Goal: Task Accomplishment & Management: Use online tool/utility

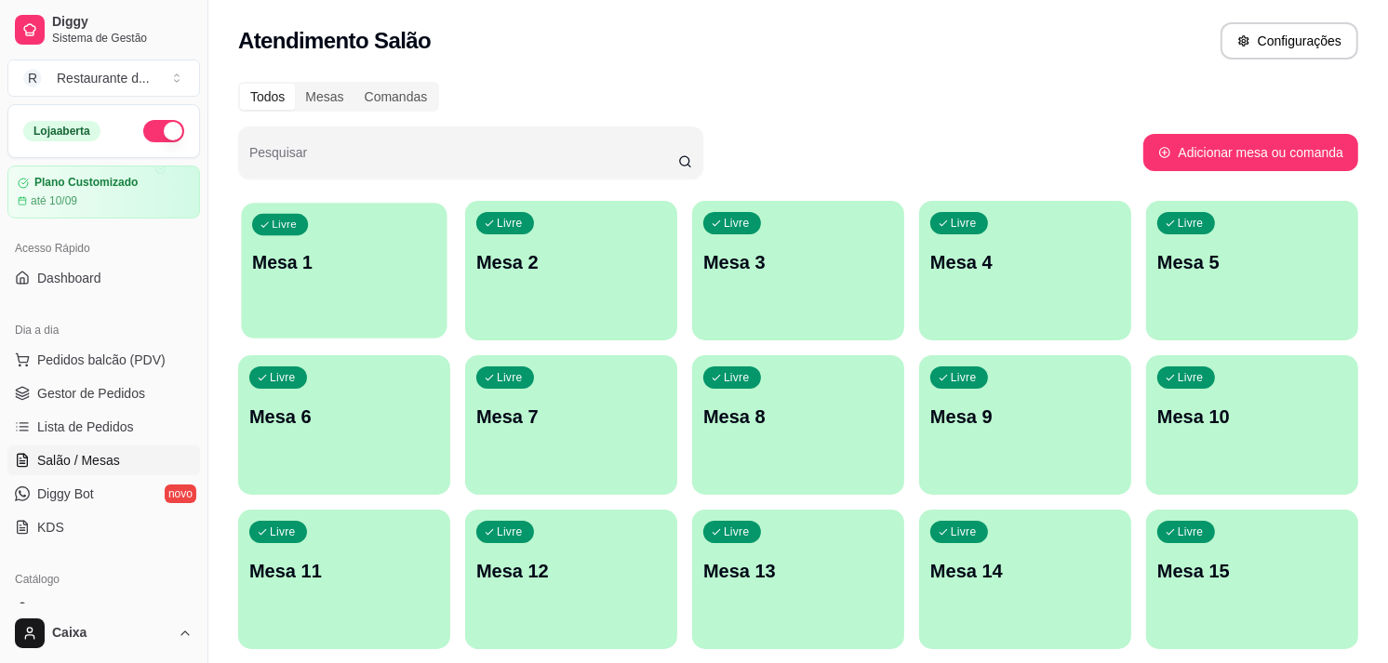
click at [345, 246] on div "Livre Mesa 1" at bounding box center [344, 260] width 206 height 114
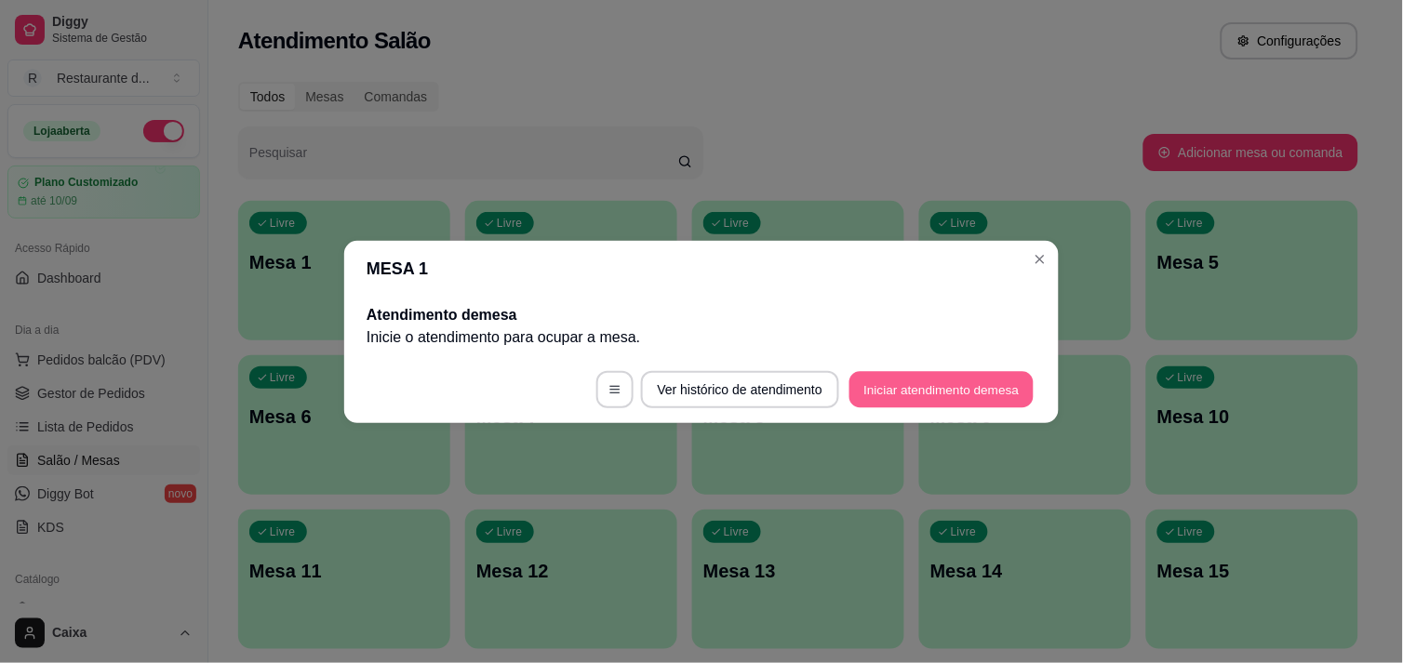
click at [878, 384] on button "Iniciar atendimento de mesa" at bounding box center [942, 389] width 184 height 36
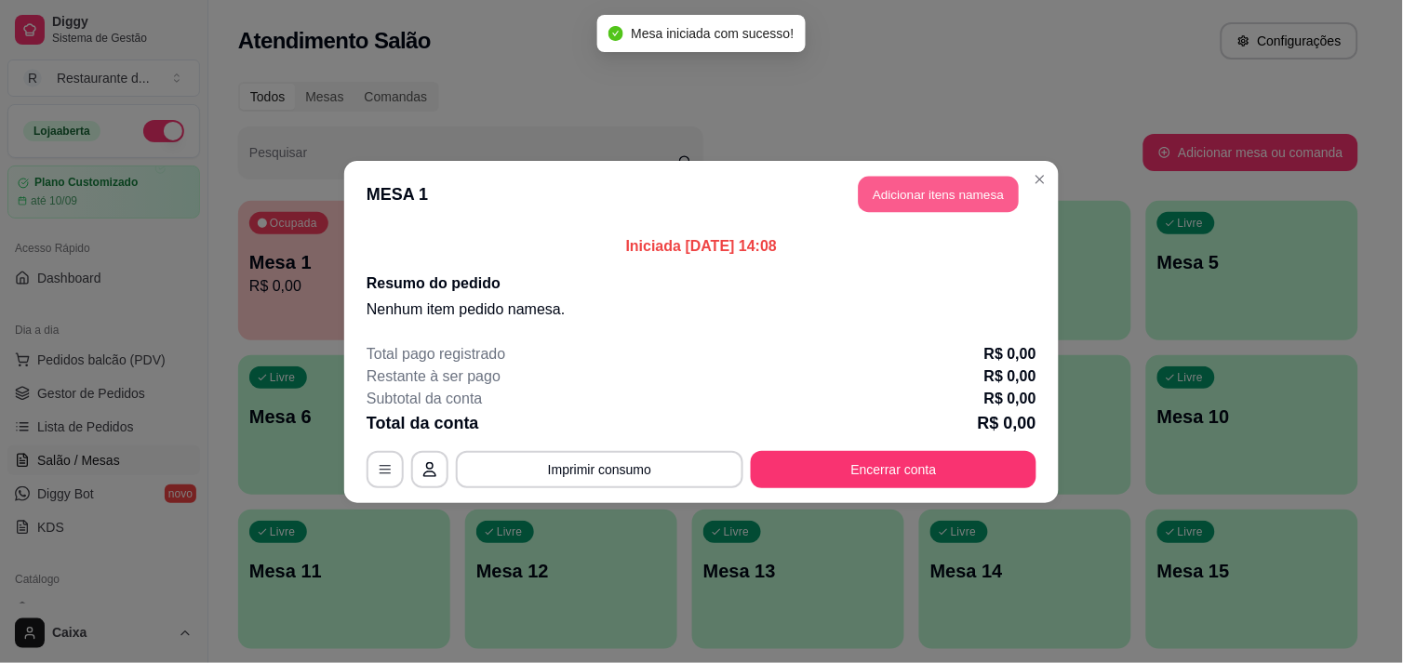
click at [918, 187] on button "Adicionar itens na mesa" at bounding box center [939, 194] width 160 height 36
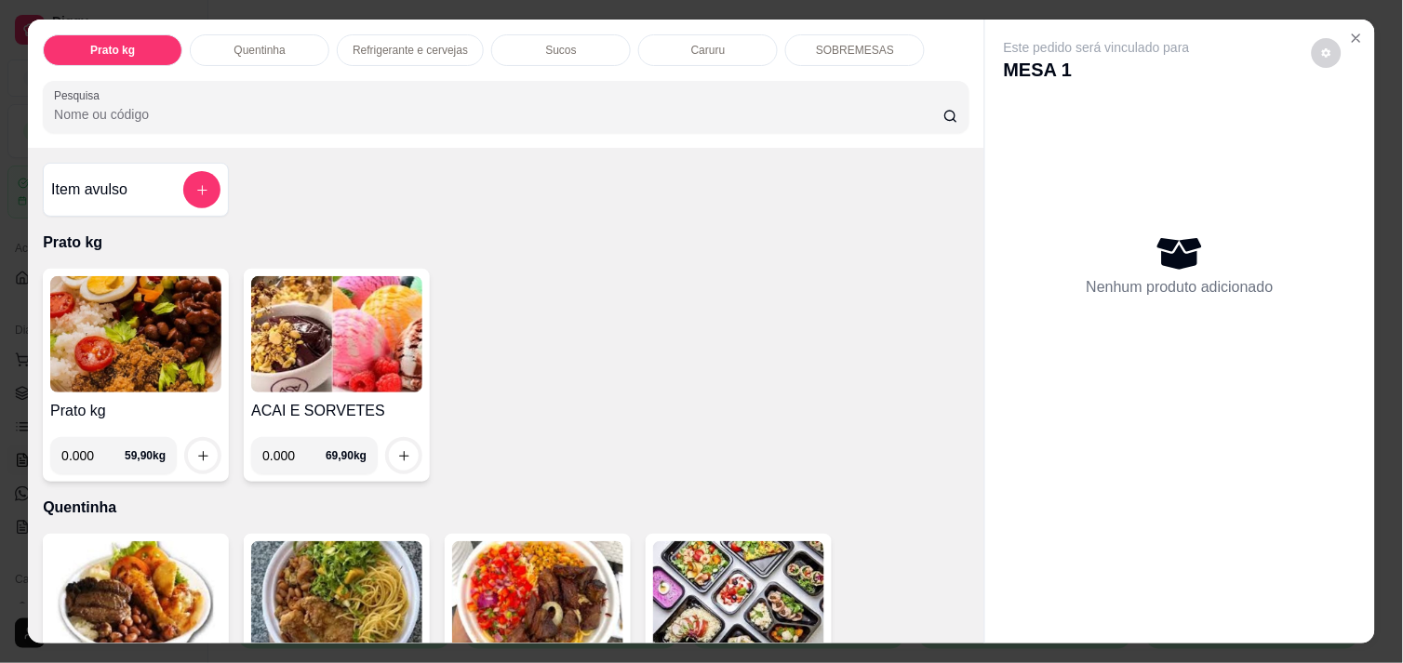
click at [285, 449] on input "0.000" at bounding box center [293, 455] width 63 height 37
type input "0.196"
click at [397, 449] on icon "increase-product-quantity" at bounding box center [404, 456] width 14 height 14
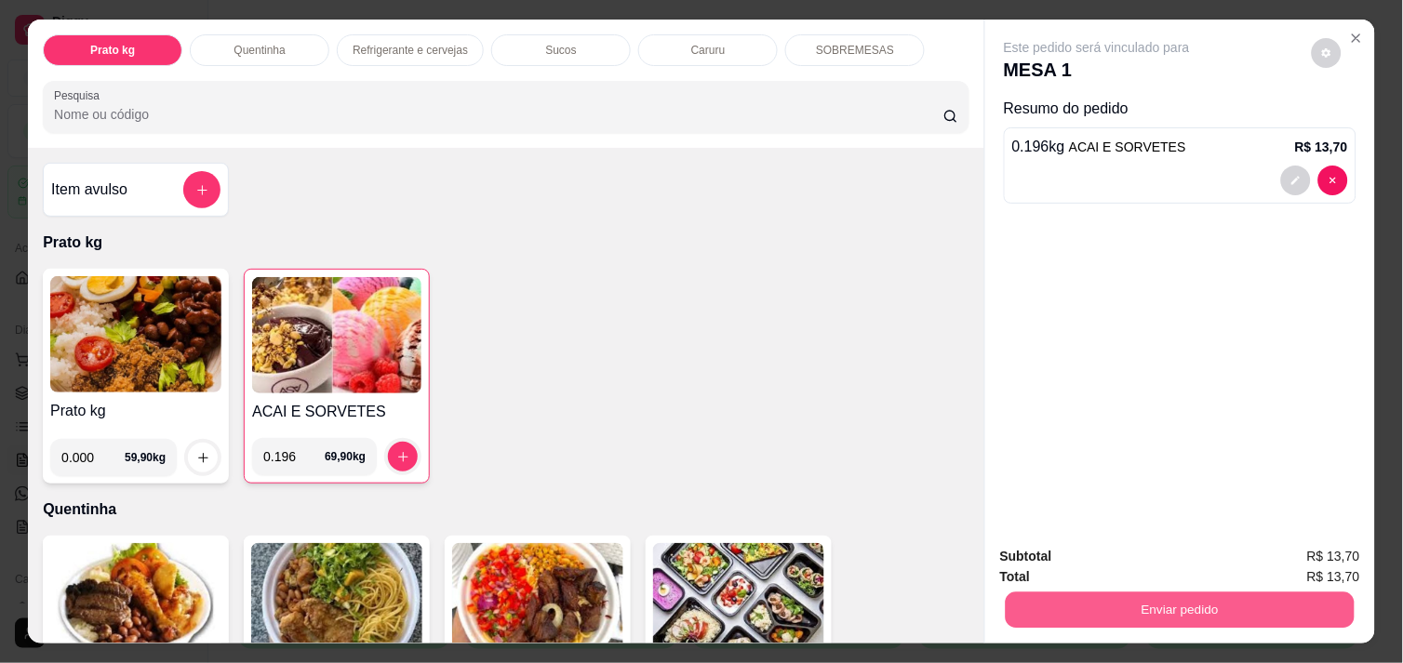
click at [1158, 597] on button "Enviar pedido" at bounding box center [1180, 610] width 349 height 36
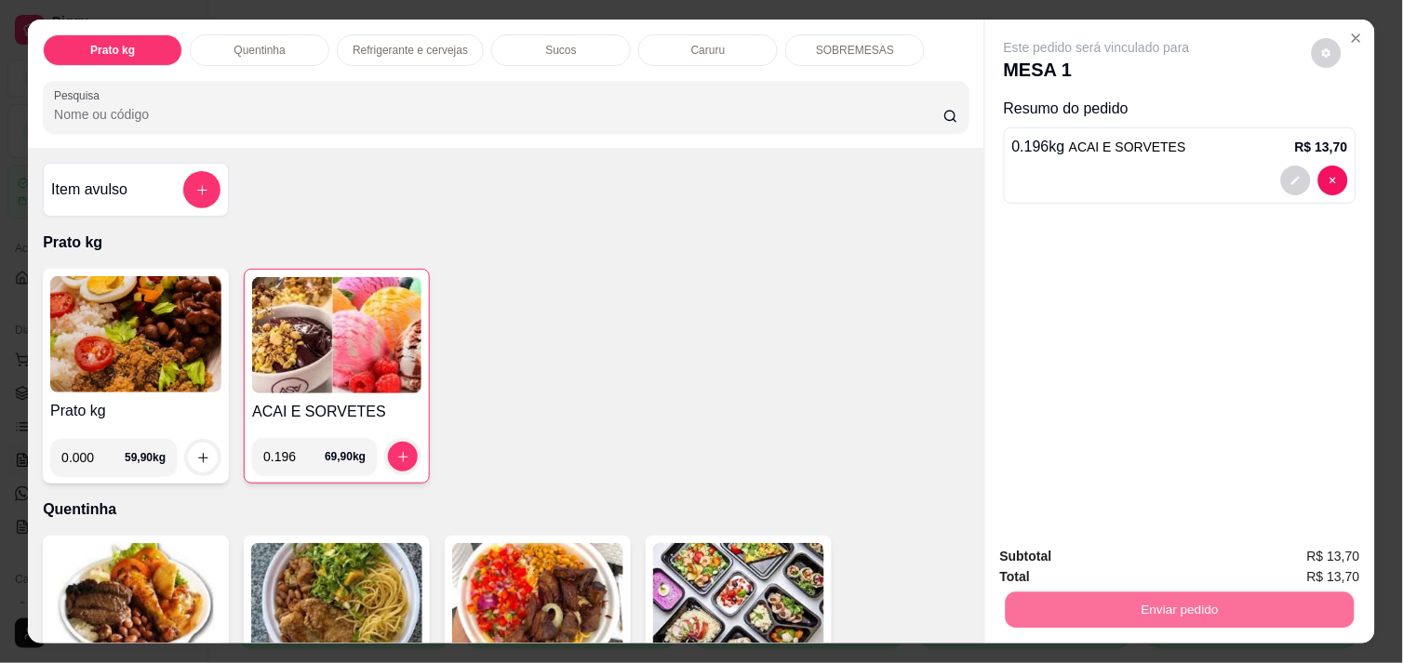
click at [1122, 562] on button "Não registrar e enviar pedido" at bounding box center [1118, 557] width 188 height 34
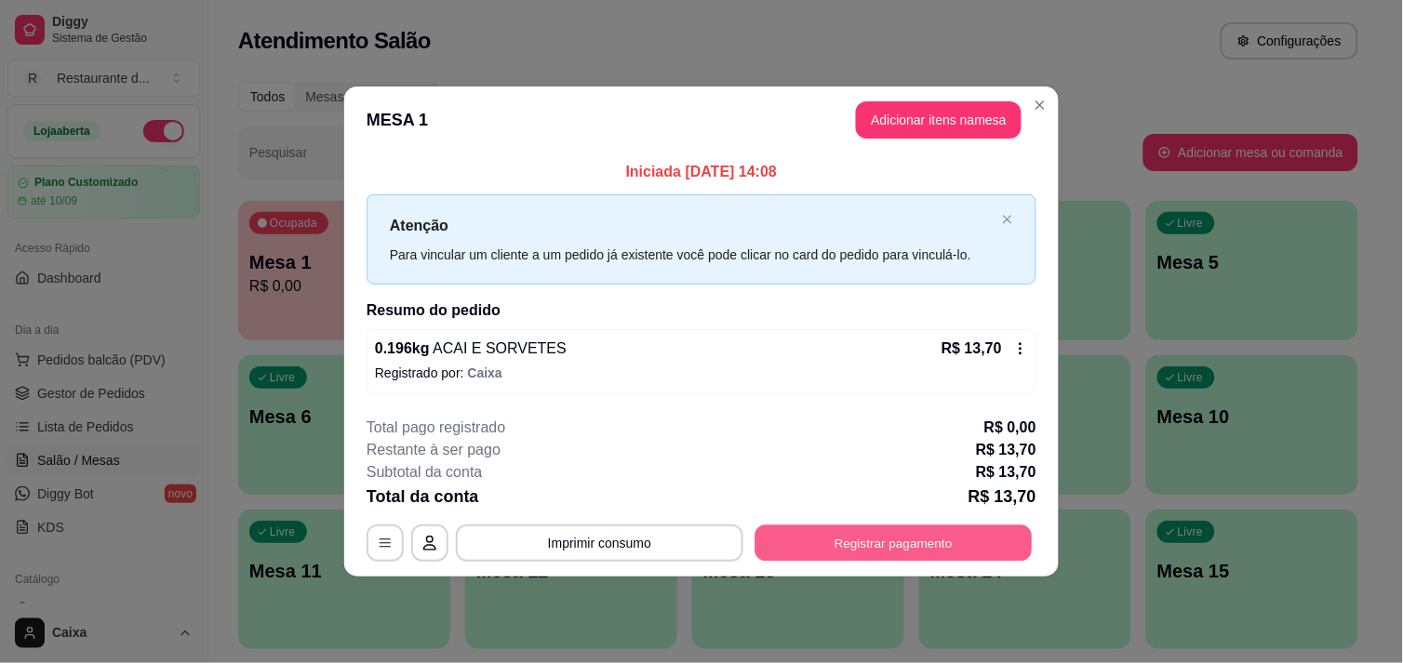
click at [884, 542] on button "Registrar pagamento" at bounding box center [894, 544] width 277 height 36
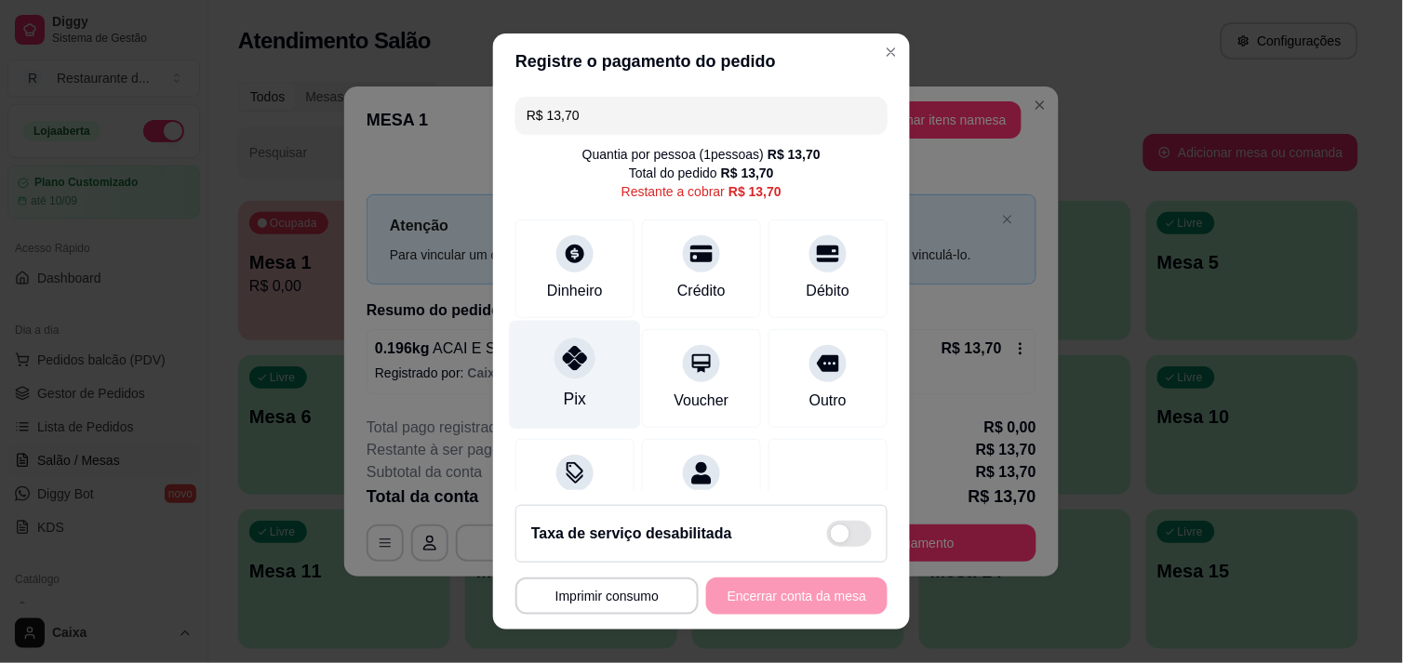
click at [564, 398] on div "Pix" at bounding box center [575, 399] width 22 height 24
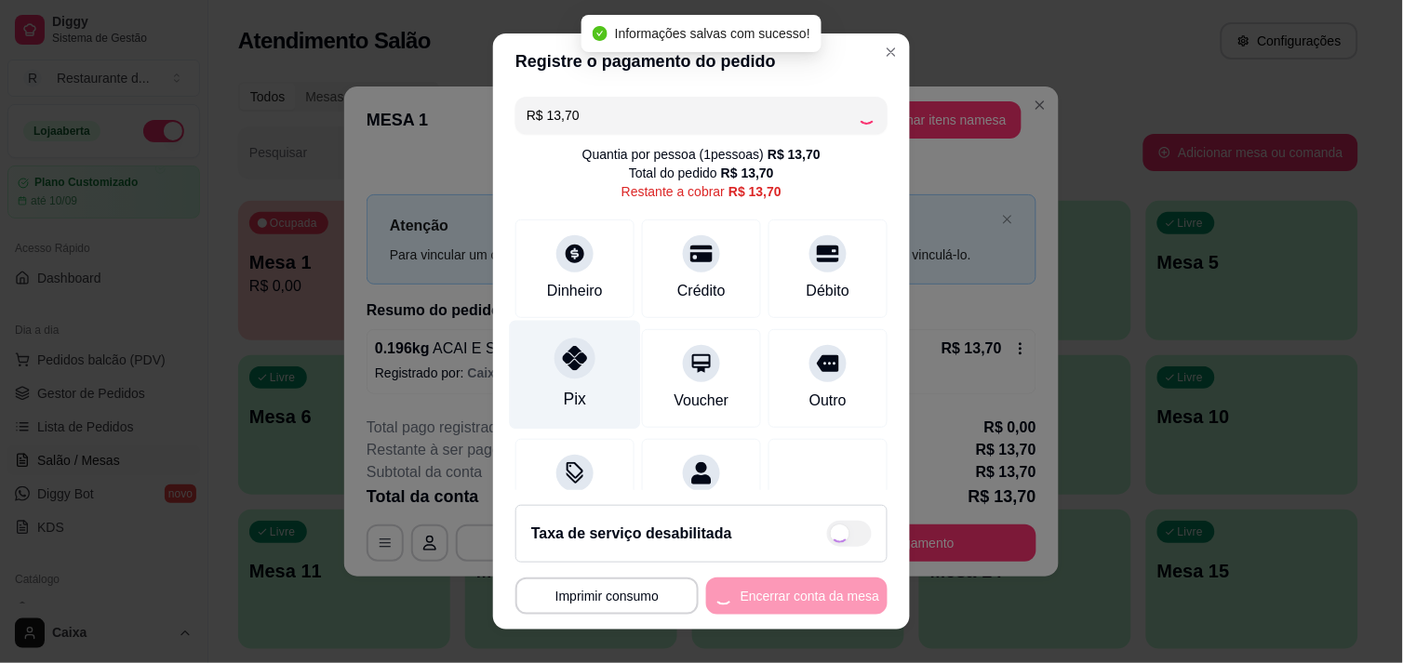
type input "R$ 0,00"
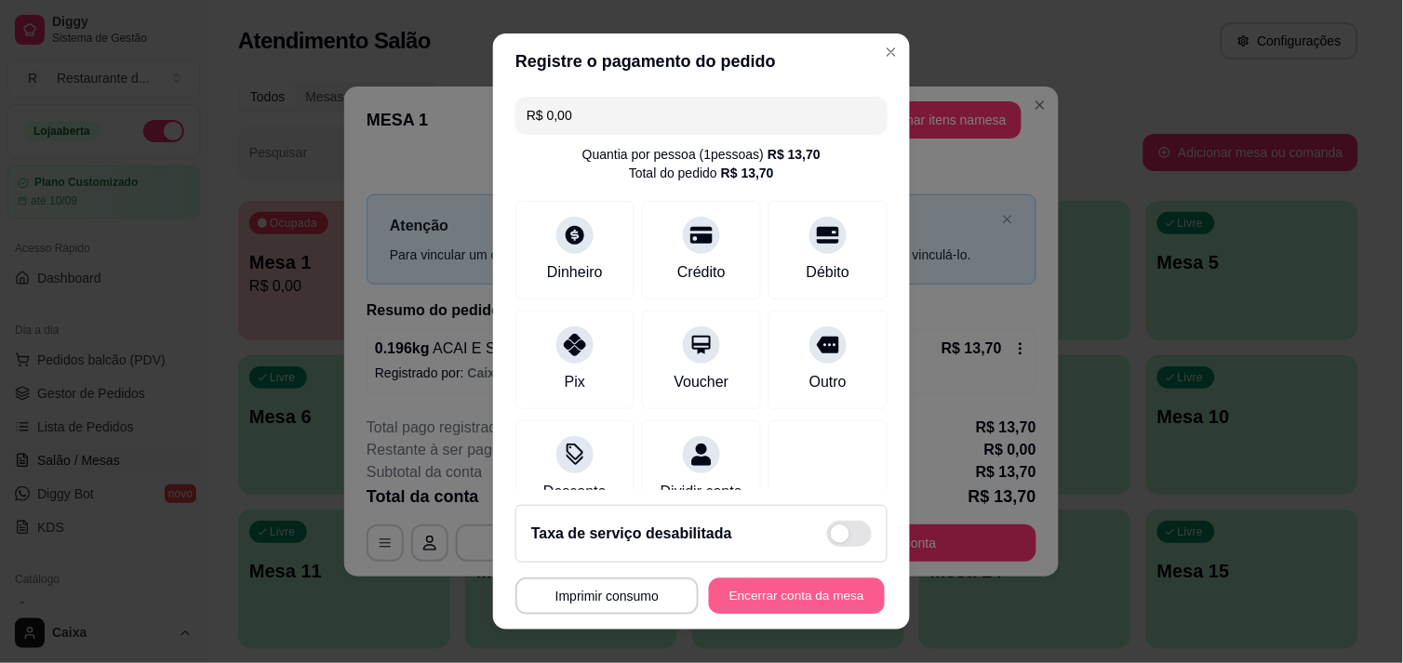
click at [798, 589] on button "Encerrar conta da mesa" at bounding box center [797, 597] width 176 height 36
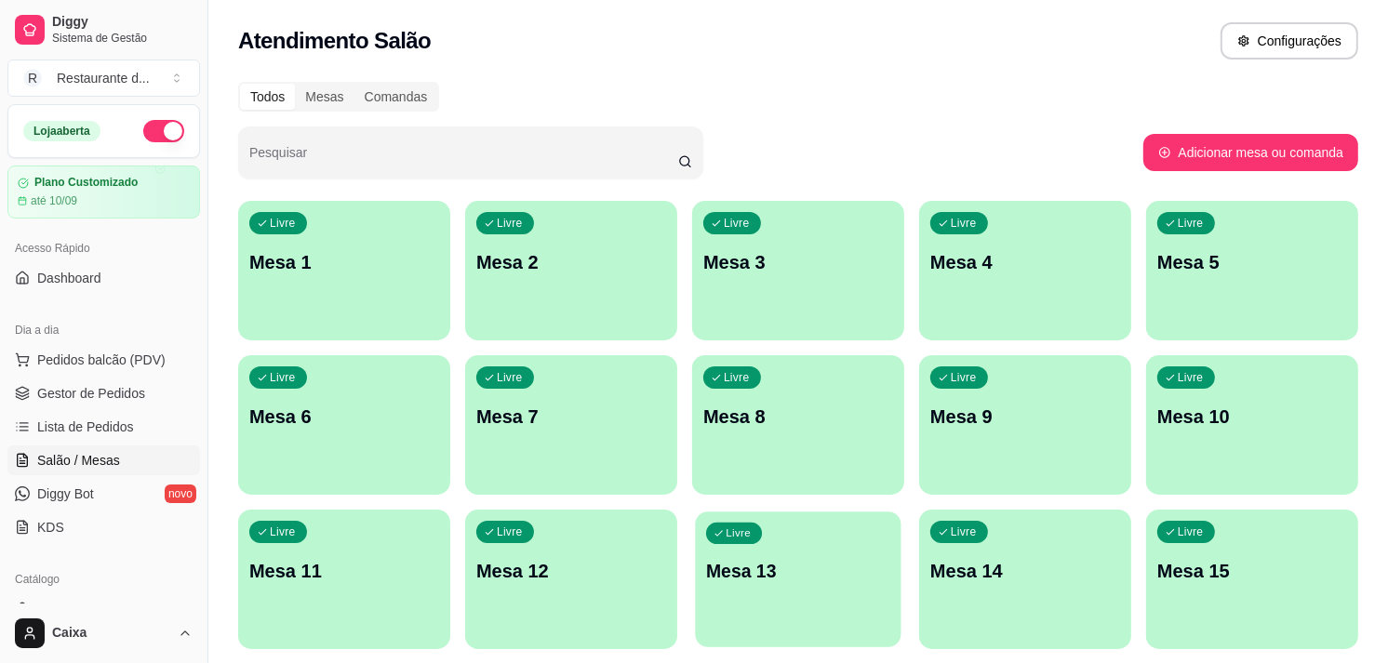
click at [798, 589] on div "Livre Mesa 13" at bounding box center [798, 569] width 206 height 114
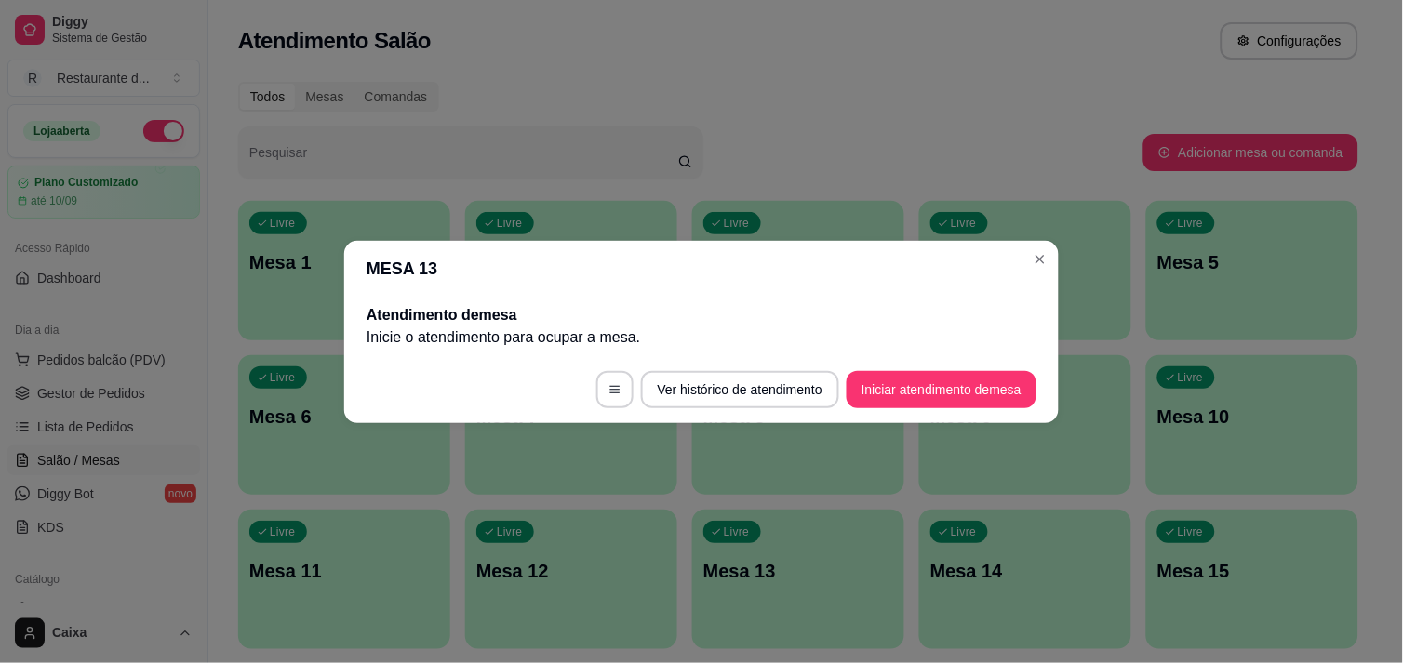
click at [563, 415] on footer "Ver histórico de atendimento Iniciar atendimento de mesa" at bounding box center [701, 389] width 715 height 67
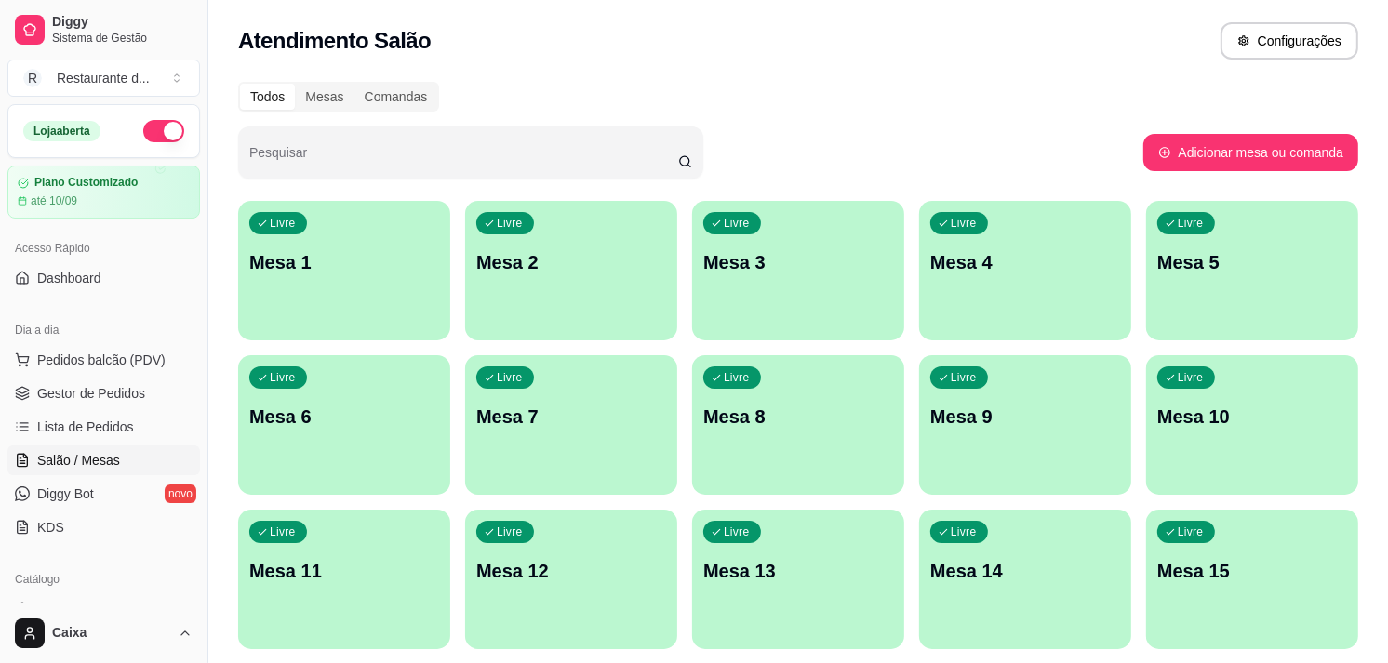
click at [323, 287] on div "Livre Mesa 1" at bounding box center [344, 259] width 212 height 117
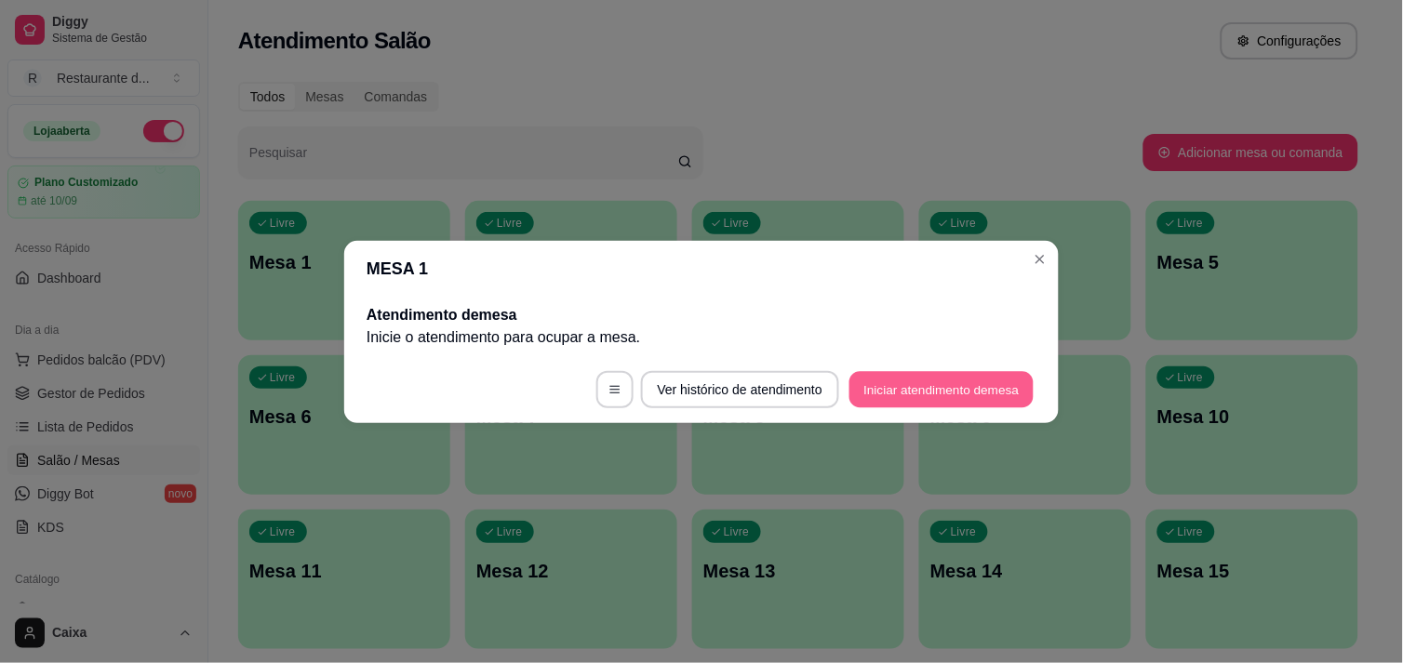
click at [871, 395] on button "Iniciar atendimento de mesa" at bounding box center [942, 389] width 184 height 36
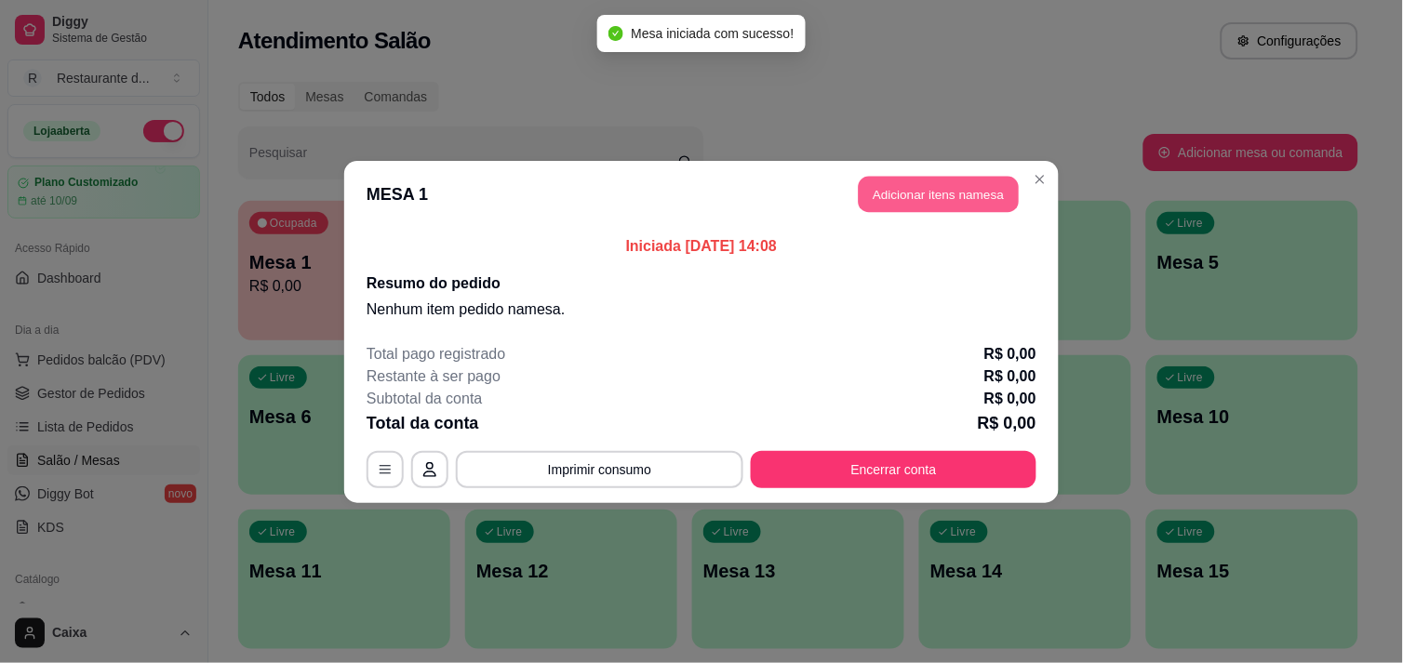
click at [940, 205] on button "Adicionar itens na mesa" at bounding box center [939, 194] width 160 height 36
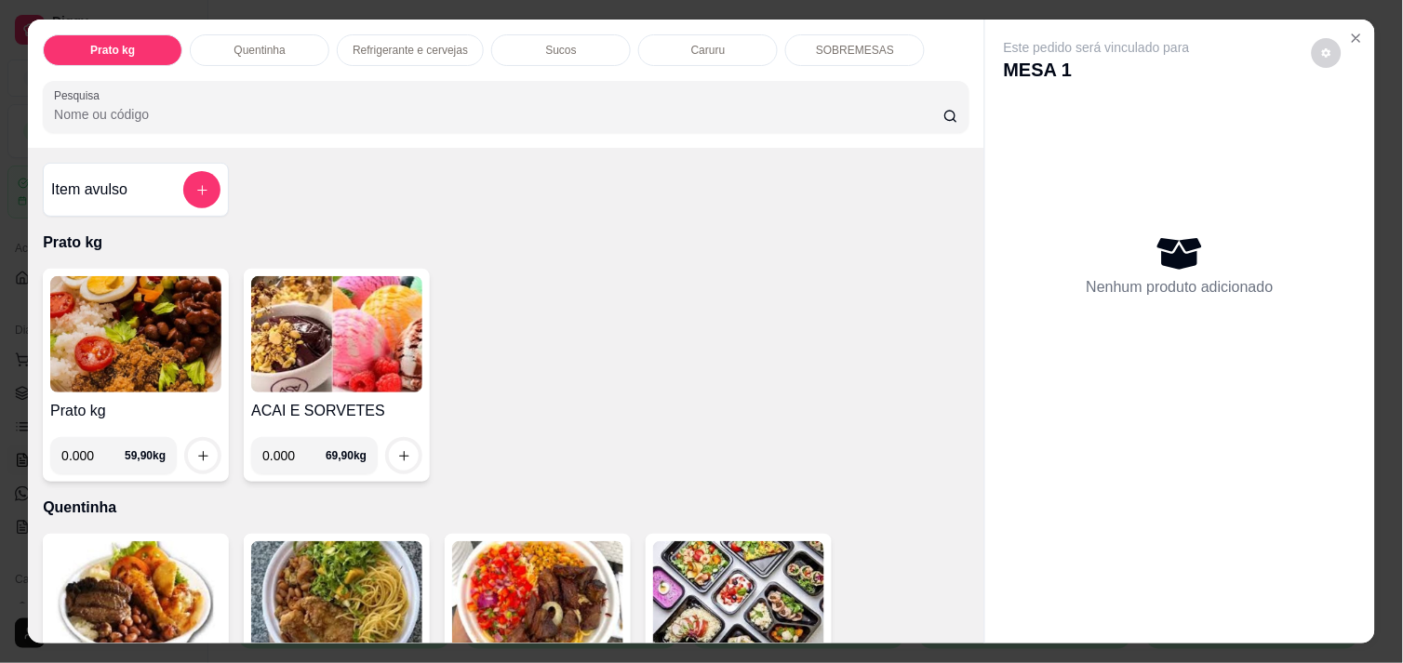
click at [285, 451] on input "0.000" at bounding box center [293, 455] width 63 height 37
click at [283, 449] on input "0.000" at bounding box center [293, 455] width 63 height 37
type input "0.142"
click at [393, 442] on button "increase-product-quantity" at bounding box center [404, 456] width 29 height 29
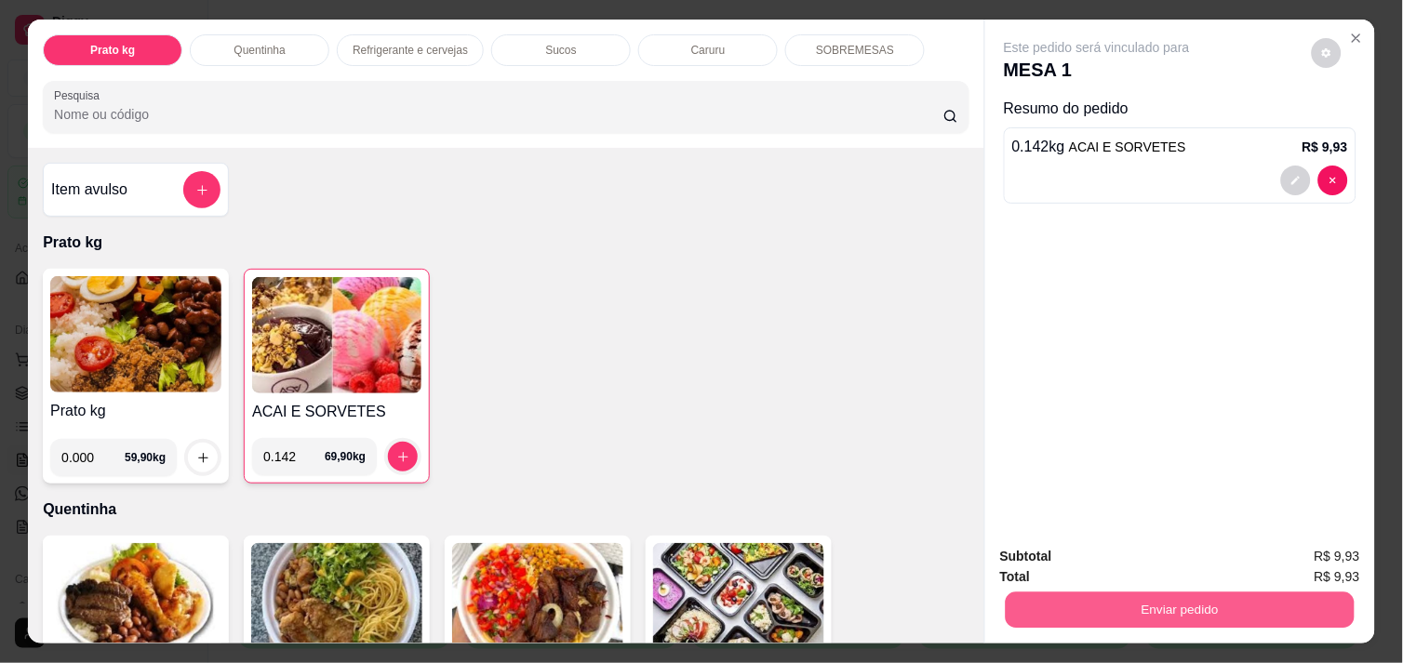
click at [1158, 600] on button "Enviar pedido" at bounding box center [1180, 610] width 349 height 36
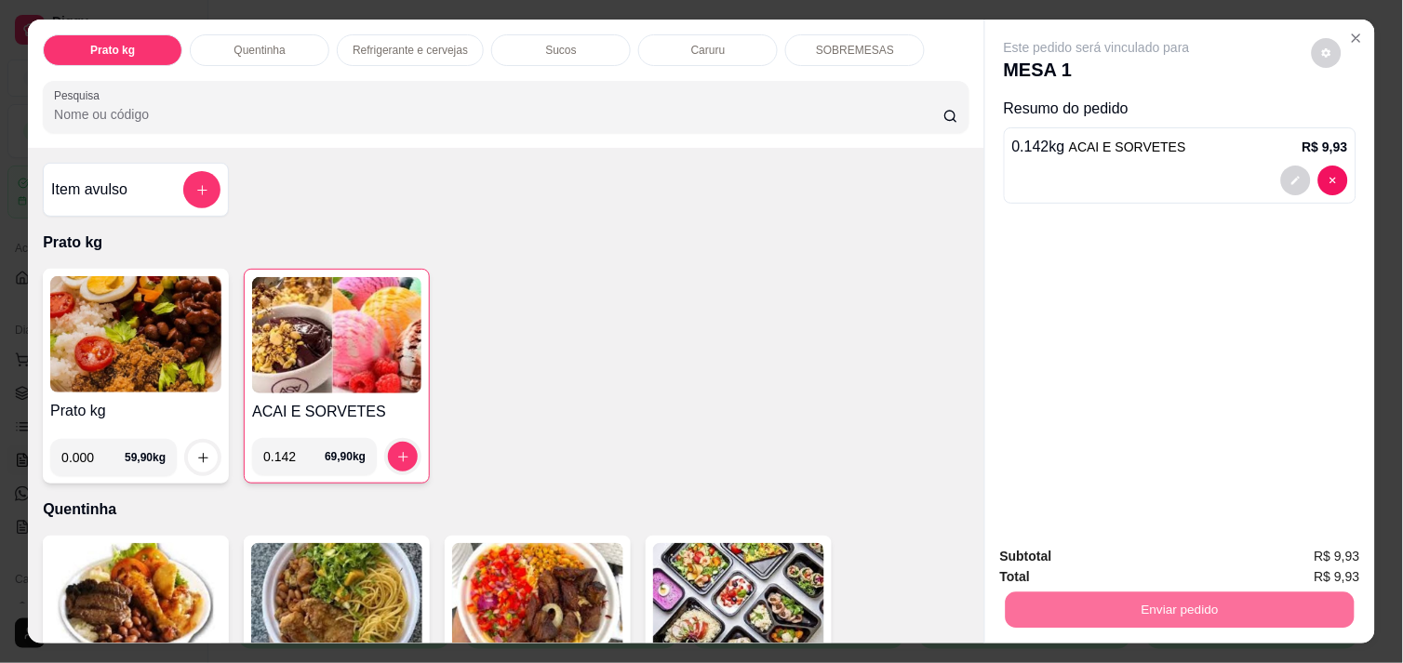
click at [1110, 554] on button "Não registrar e enviar pedido" at bounding box center [1118, 557] width 188 height 34
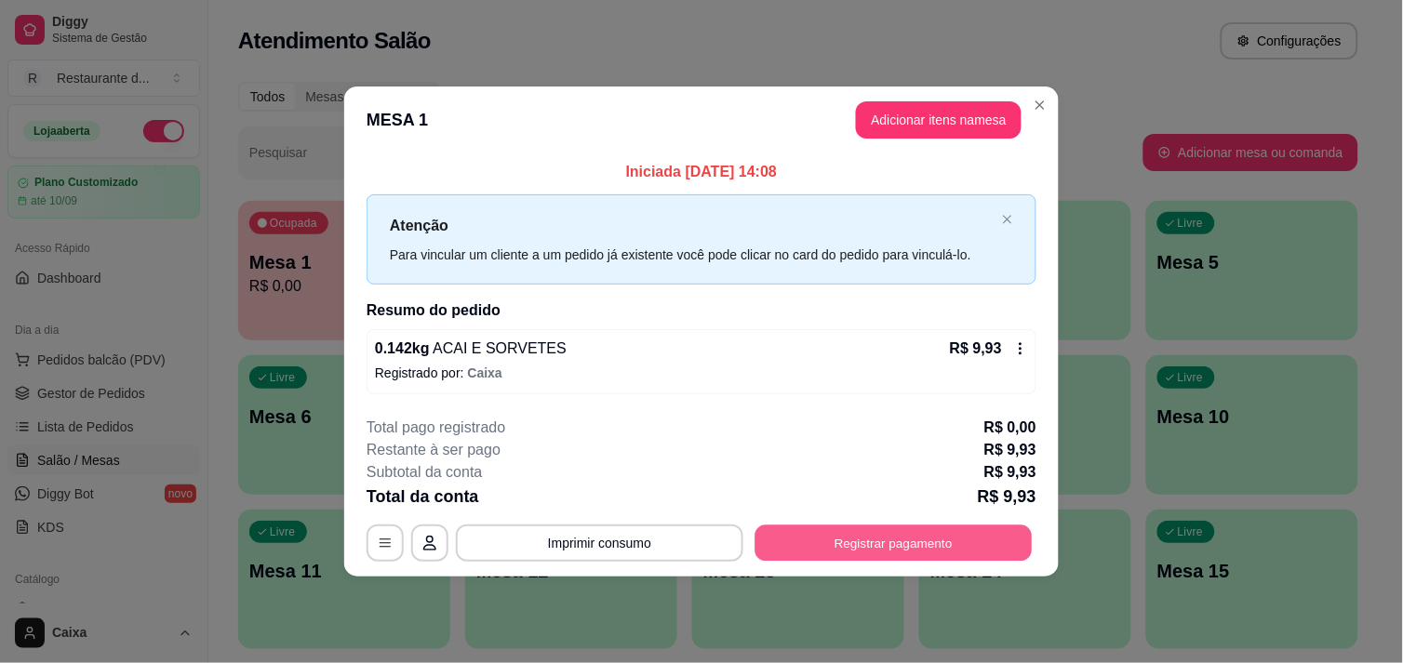
click at [877, 547] on button "Registrar pagamento" at bounding box center [894, 544] width 277 height 36
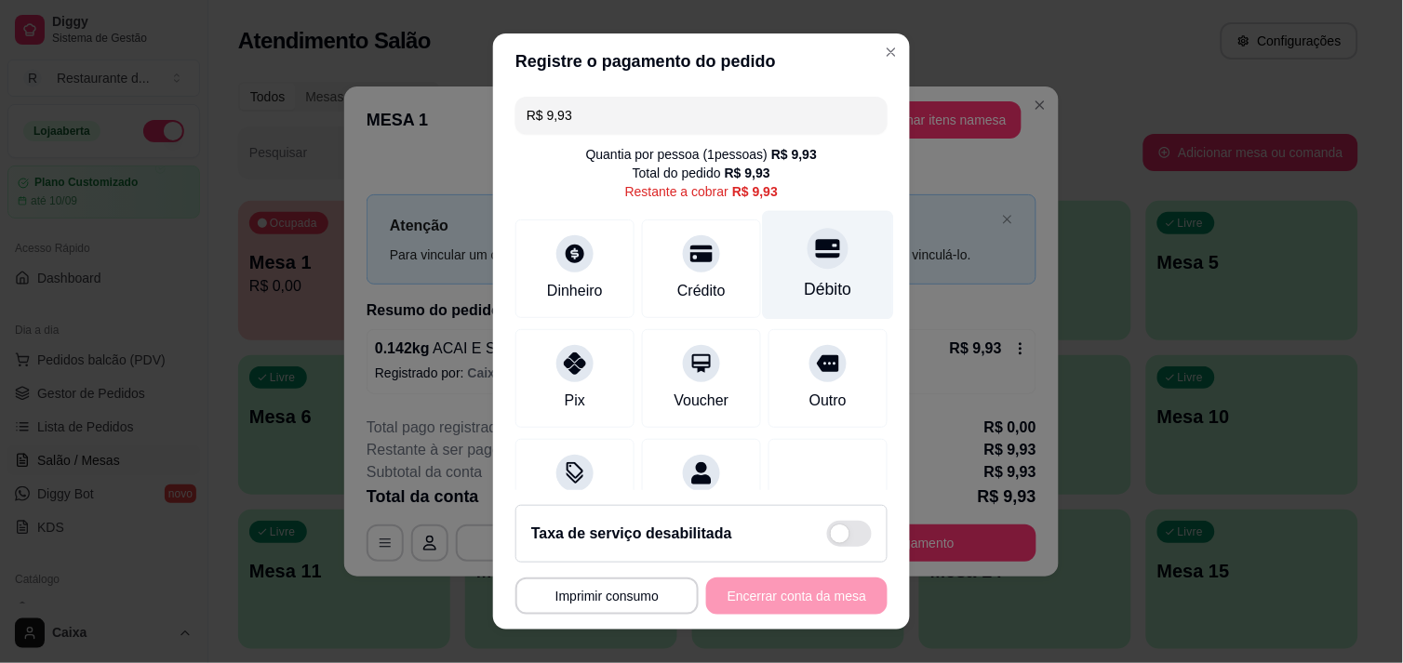
click at [808, 264] on div at bounding box center [828, 248] width 41 height 41
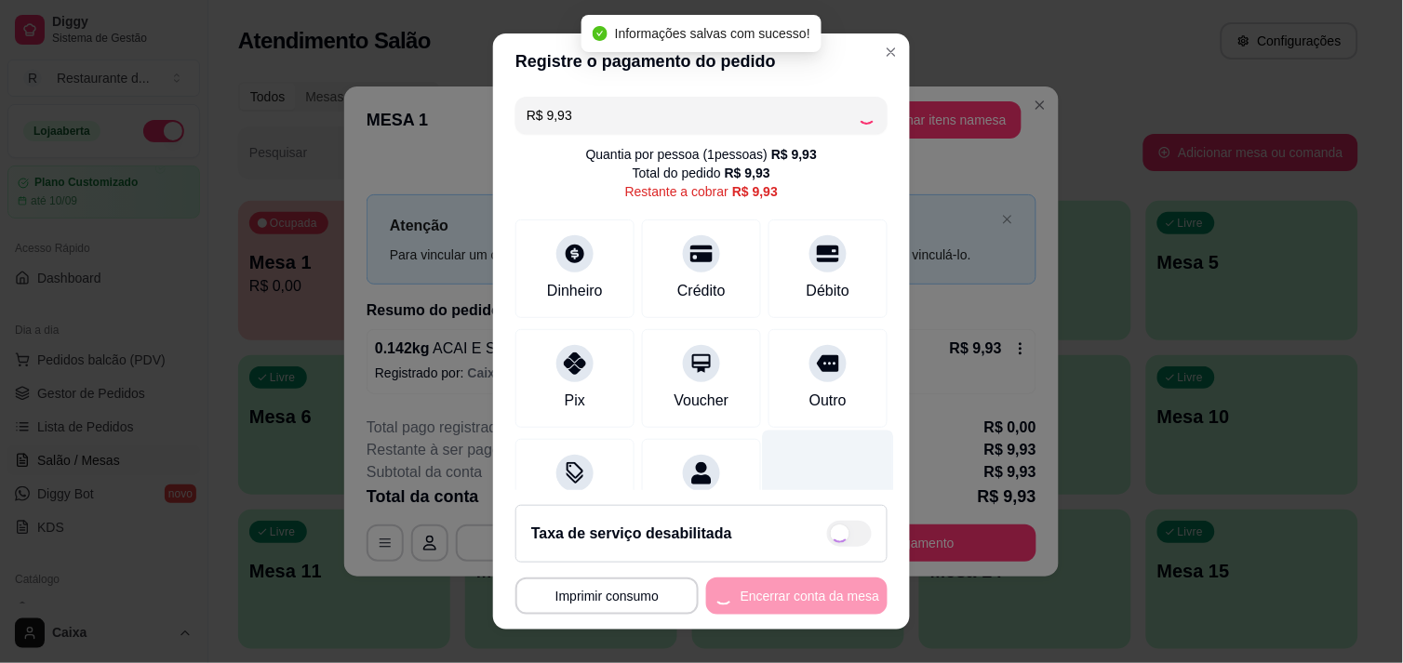
type input "R$ 0,00"
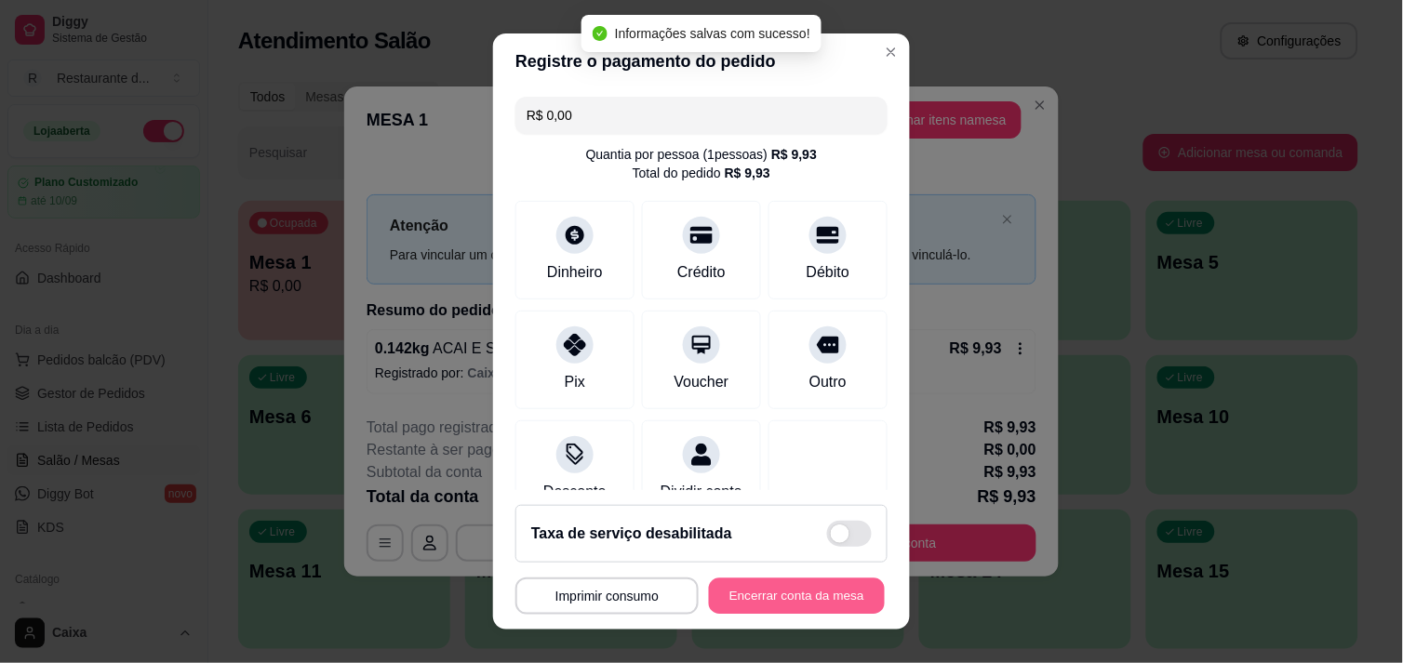
click at [745, 588] on button "Encerrar conta da mesa" at bounding box center [797, 597] width 176 height 36
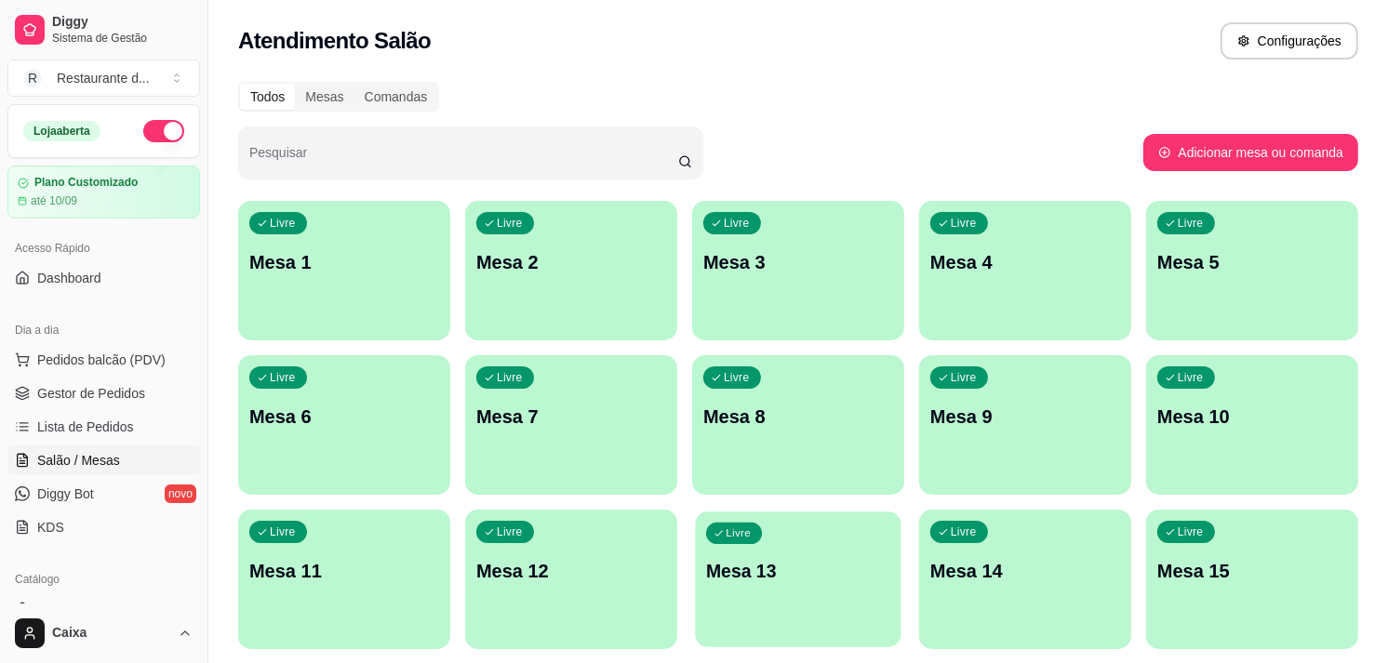
click at [745, 588] on div "Livre Mesa 13" at bounding box center [798, 569] width 206 height 114
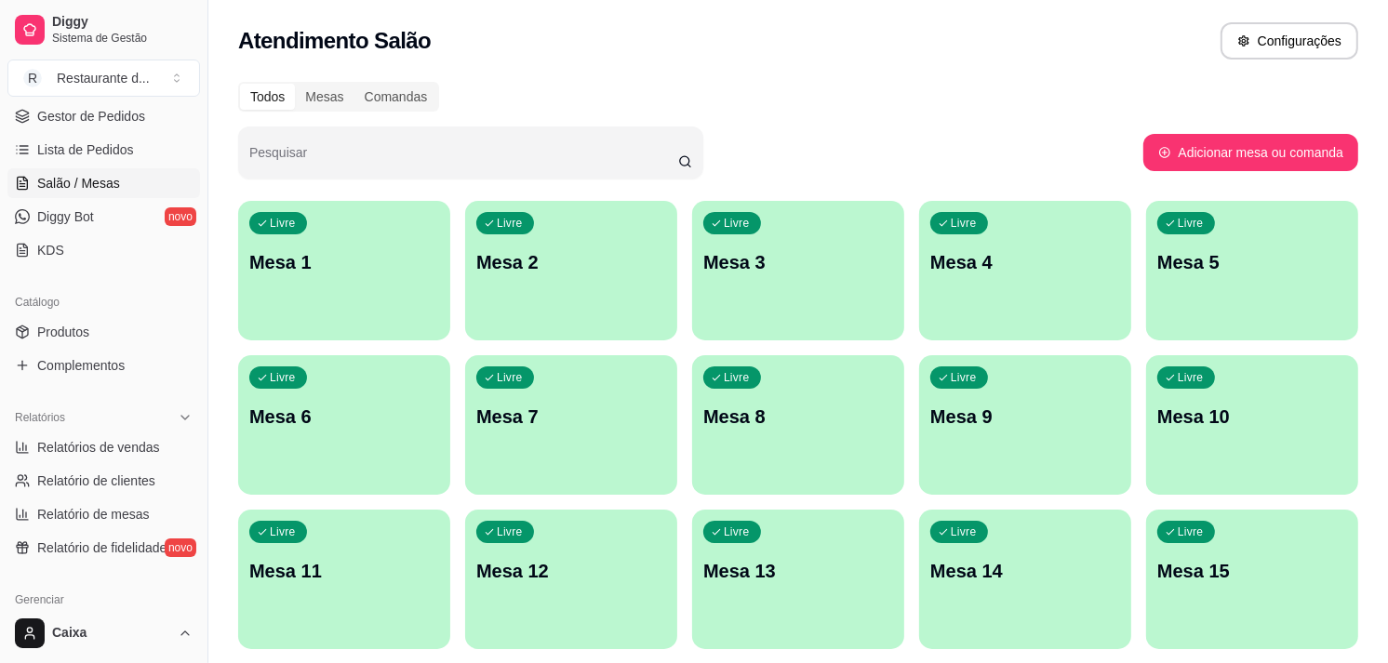
scroll to position [289, 0]
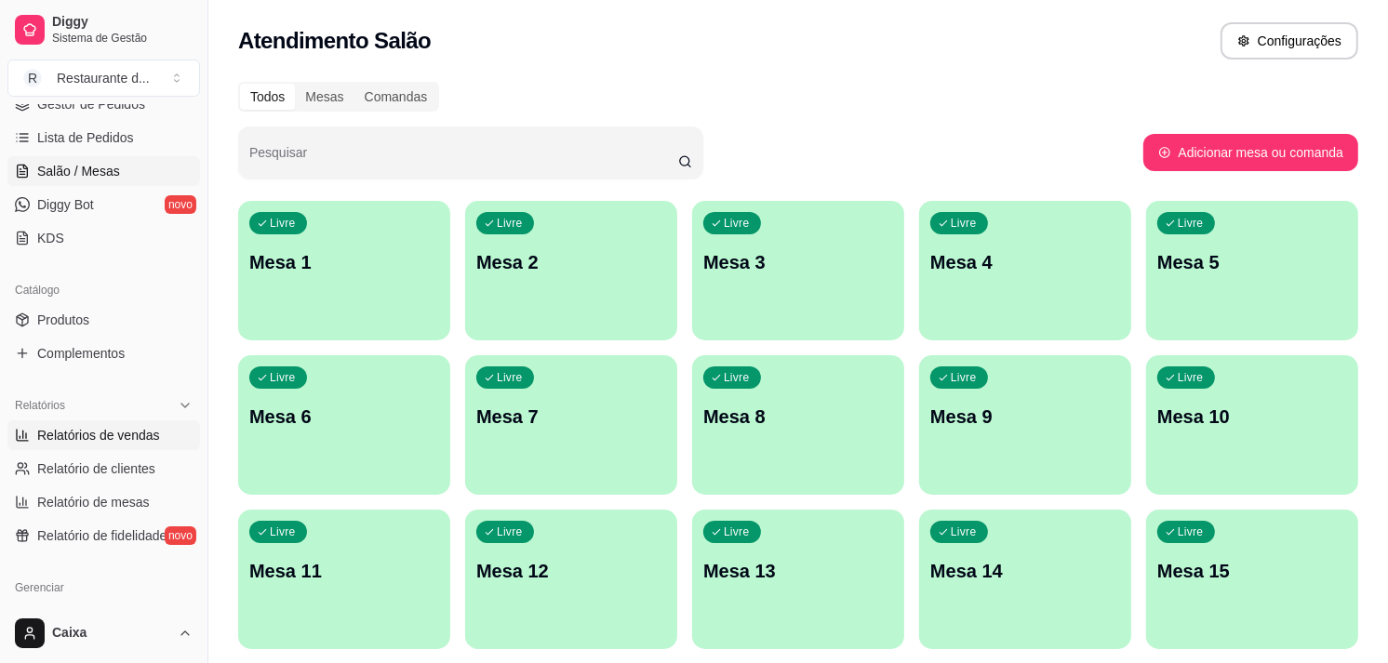
click at [119, 448] on link "Relatórios de vendas" at bounding box center [103, 436] width 193 height 30
select select "ALL"
select select "0"
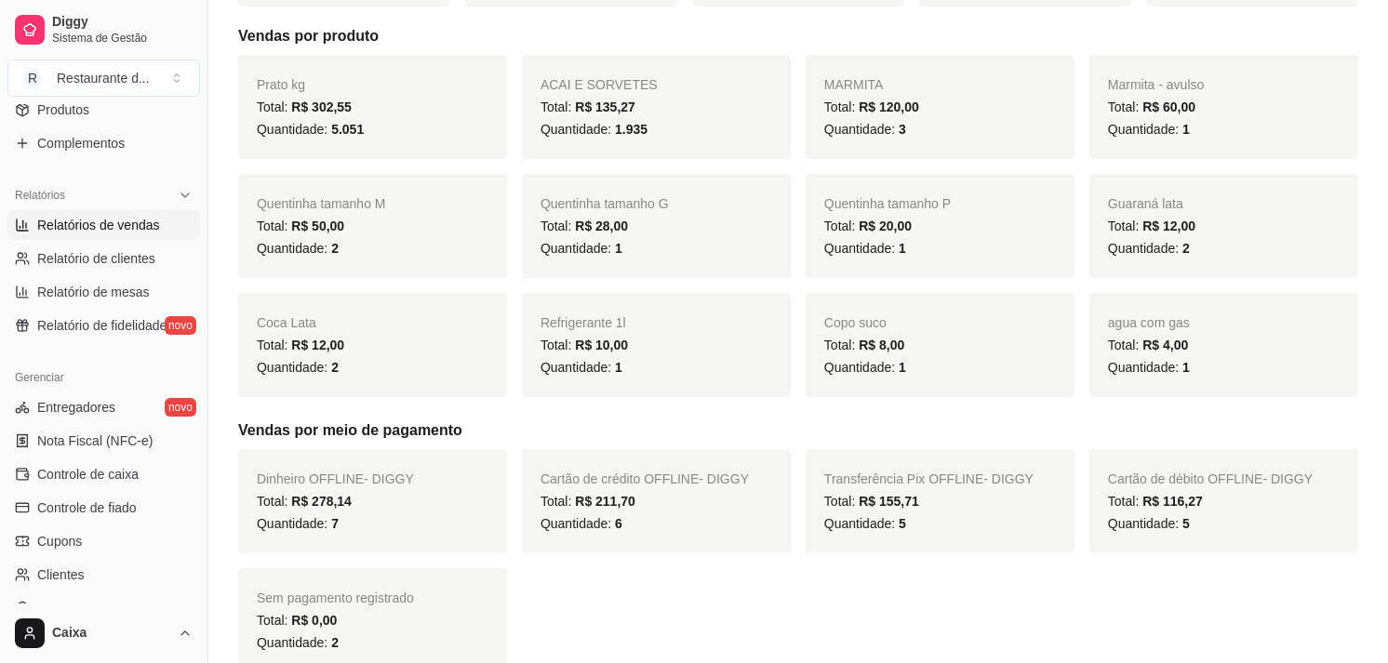
scroll to position [496, 0]
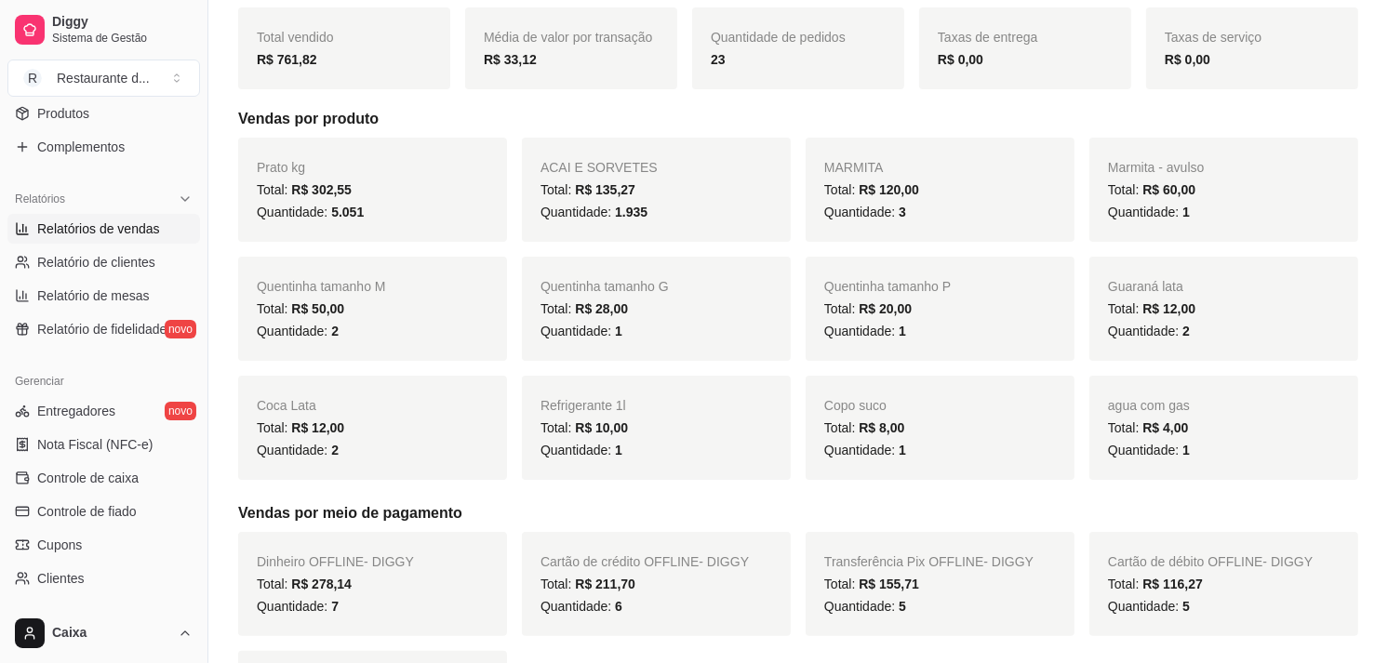
scroll to position [207, 0]
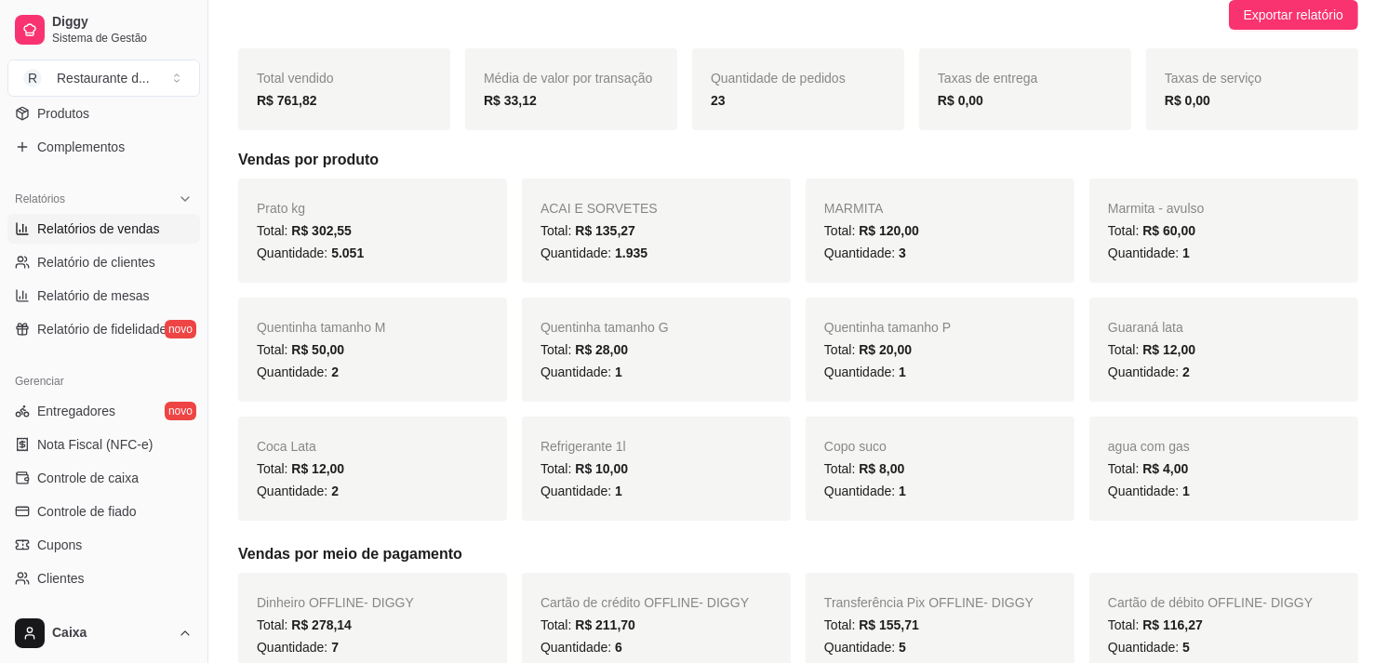
click at [366, 614] on div "Dinheiro OFFLINE - DIGGY Total: R$ 278,14 Quantidade: 7" at bounding box center [372, 625] width 269 height 104
click at [188, 114] on div "Catálogo Produtos Complementos" at bounding box center [104, 115] width 208 height 108
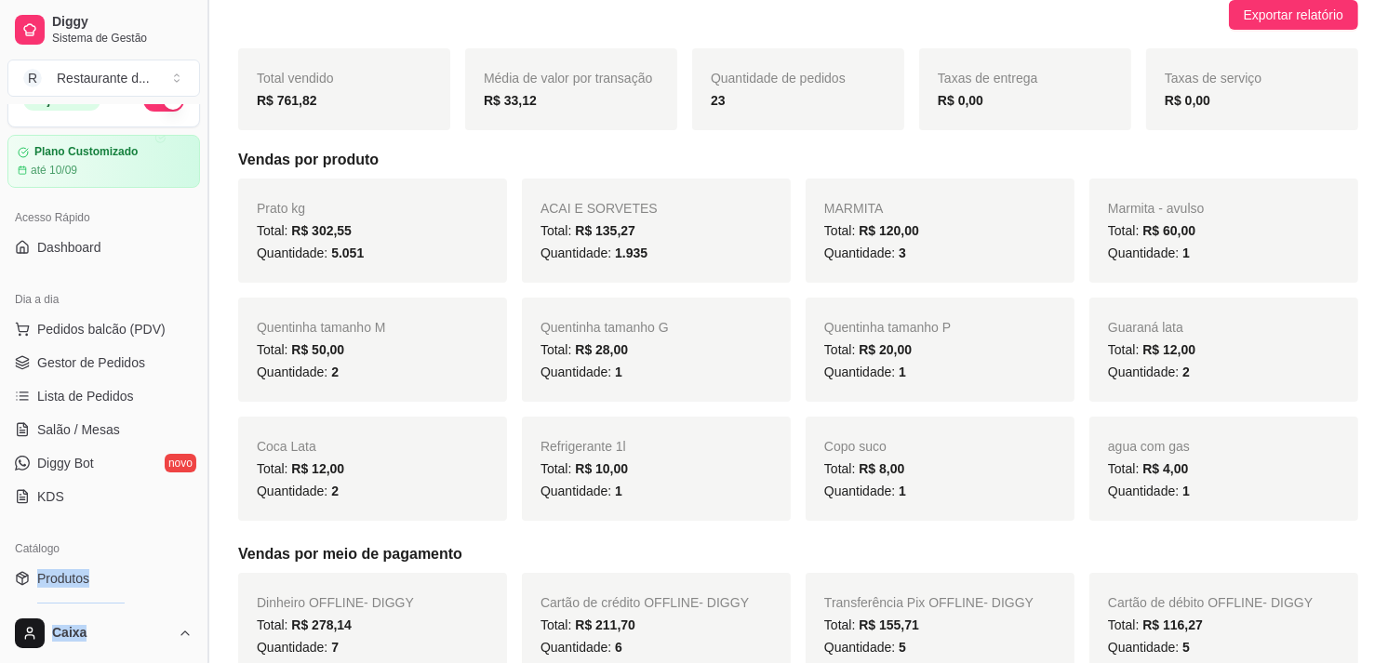
scroll to position [0, 0]
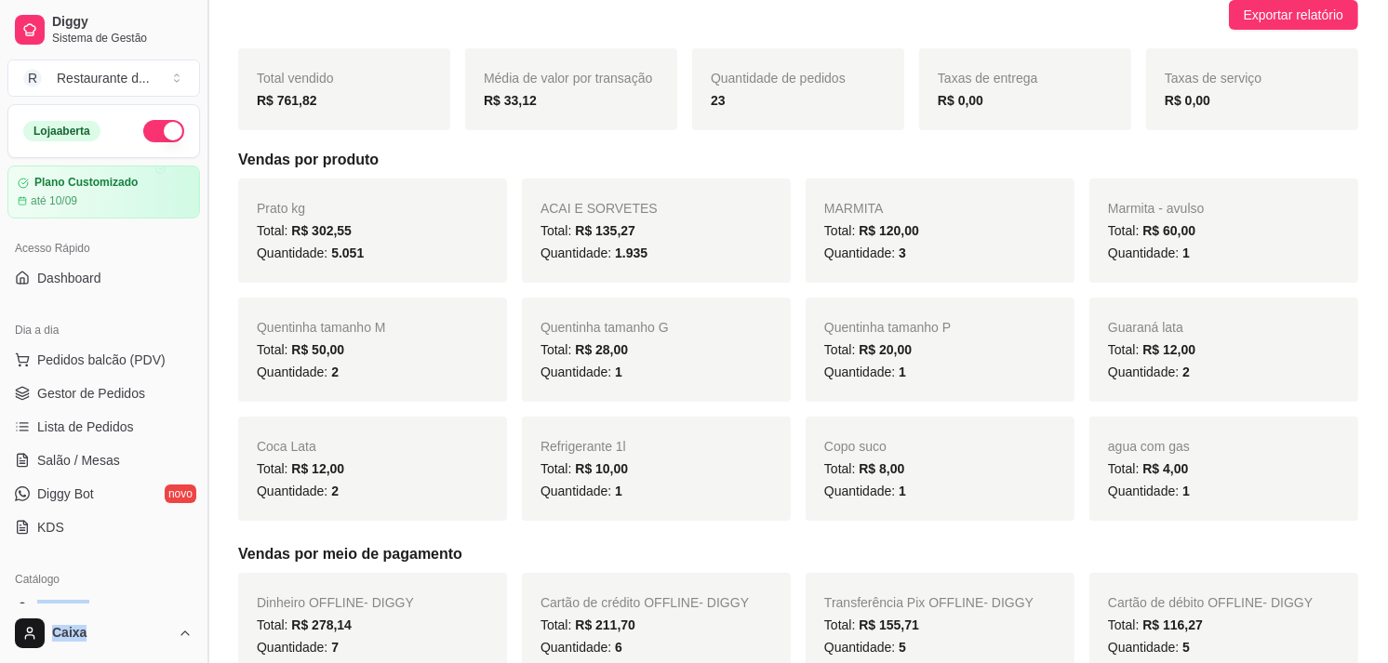
drag, startPoint x: 188, startPoint y: 114, endPoint x: 202, endPoint y: 109, distance: 15.0
click at [202, 109] on div "Diggy Sistema de Gestão R Restaurante d ... Loja aberta Plano Customizado até 1…" at bounding box center [104, 331] width 208 height 663
drag, startPoint x: 202, startPoint y: 109, endPoint x: 154, endPoint y: 132, distance: 53.7
click at [154, 132] on button "button" at bounding box center [163, 131] width 41 height 22
